Goal: Navigation & Orientation: Find specific page/section

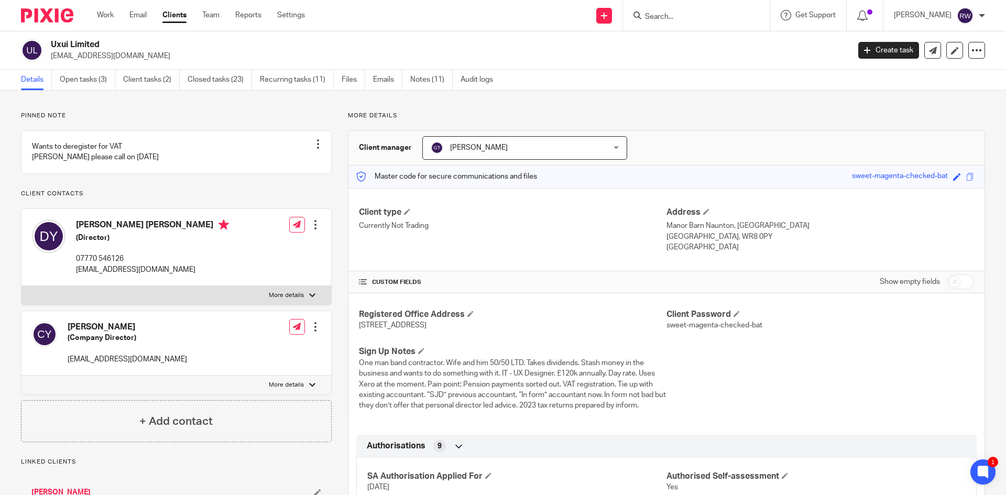
click at [690, 15] on input "Search" at bounding box center [691, 17] width 94 height 9
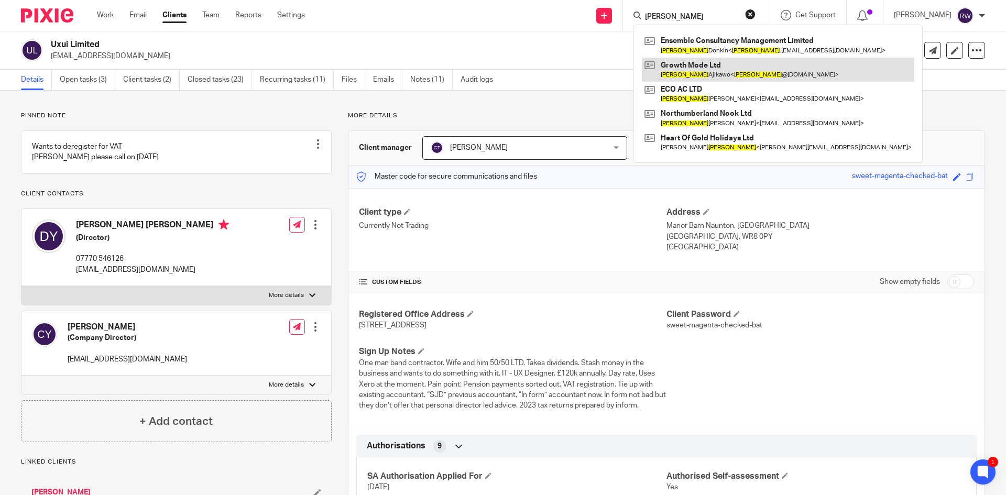
type input "hannah"
click at [707, 66] on link at bounding box center [778, 70] width 273 height 24
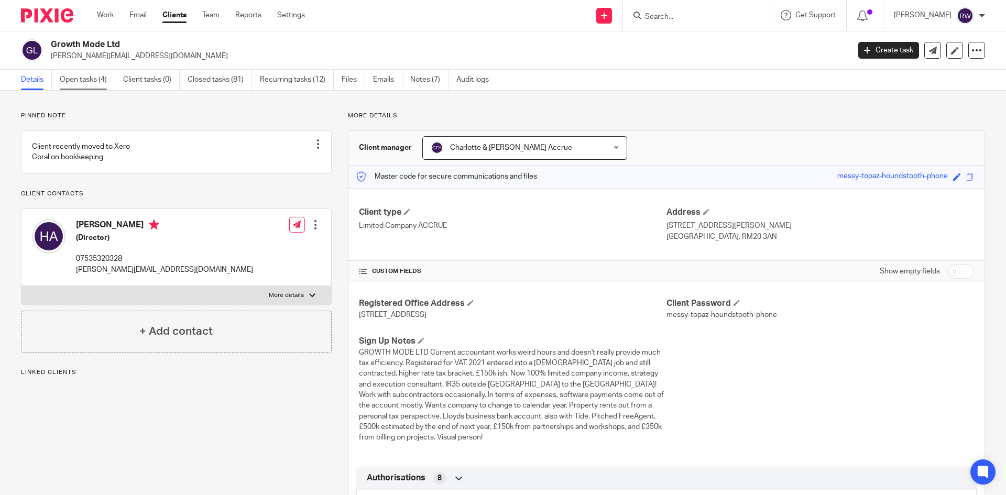
click at [105, 75] on link "Open tasks (4)" at bounding box center [88, 80] width 56 height 20
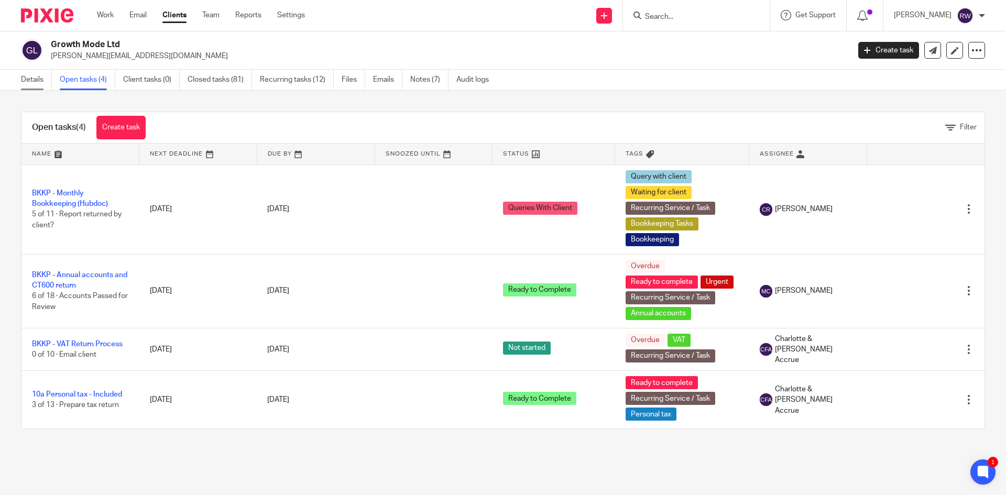
click at [41, 84] on link "Details" at bounding box center [36, 80] width 31 height 20
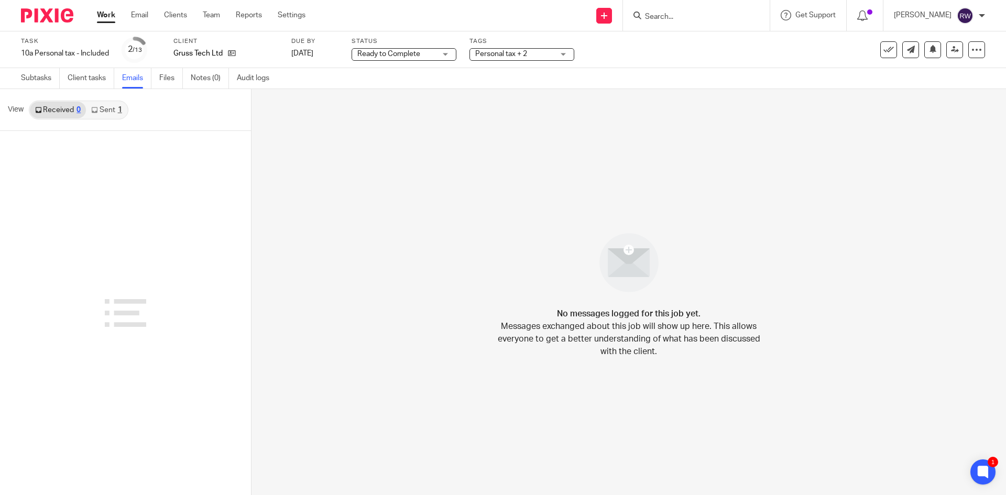
click at [673, 18] on input "Search" at bounding box center [691, 17] width 94 height 9
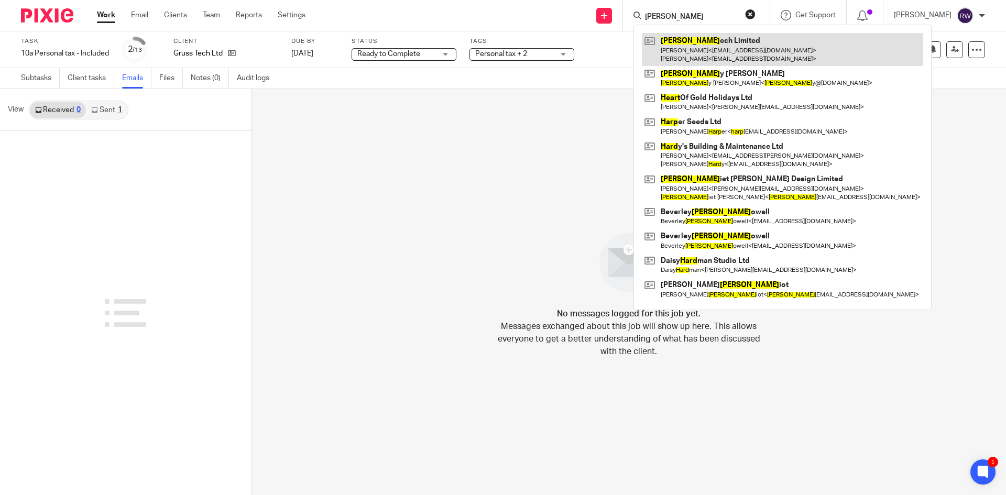
type input "hart"
click at [696, 48] on link at bounding box center [782, 49] width 281 height 32
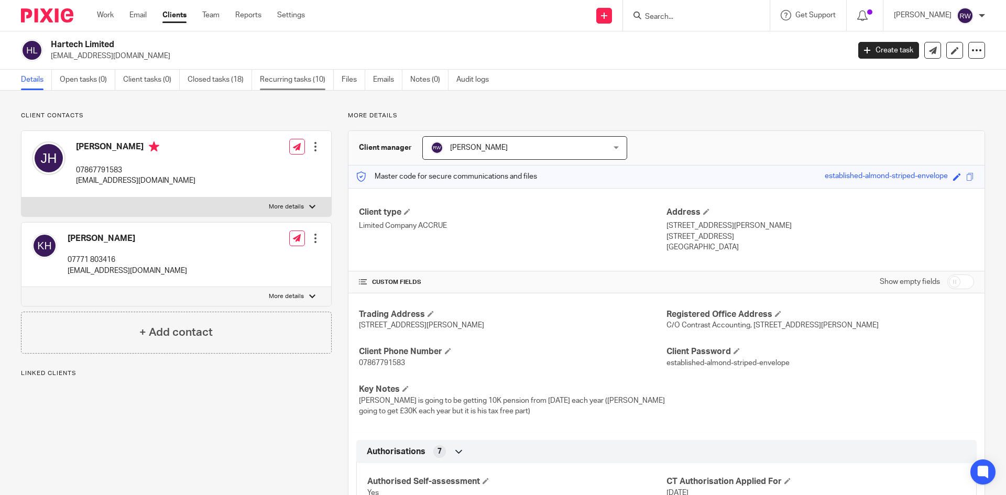
click at [277, 80] on link "Recurring tasks (10)" at bounding box center [297, 80] width 74 height 20
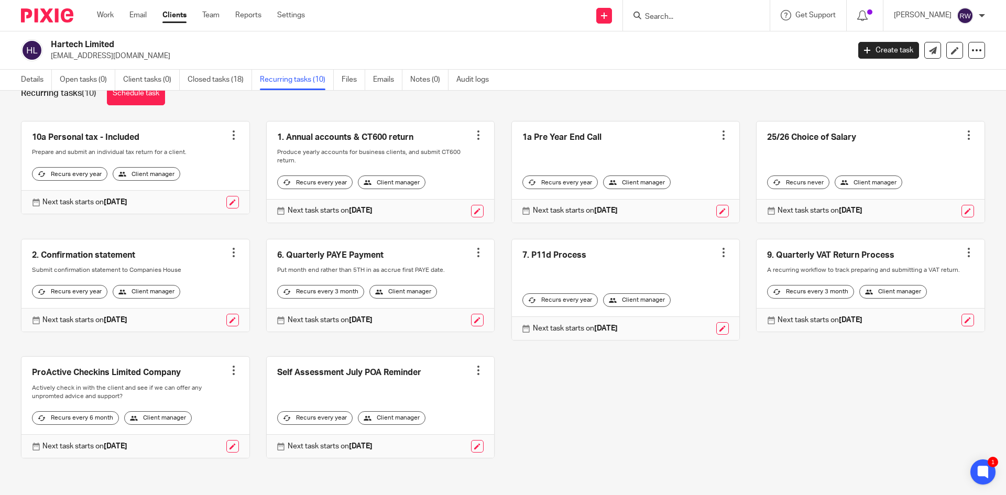
scroll to position [47, 0]
